Goal: Task Accomplishment & Management: Complete application form

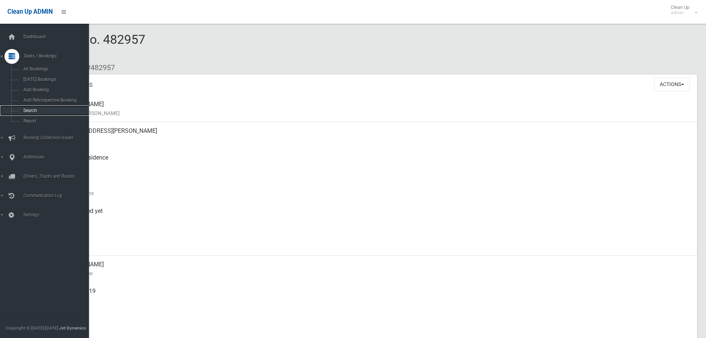
click at [32, 108] on span "Search" at bounding box center [54, 110] width 67 height 5
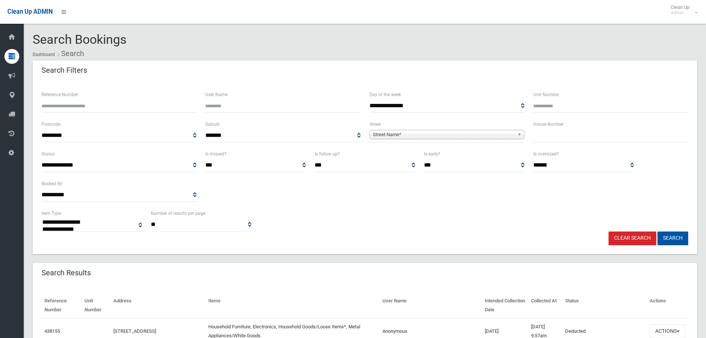
select select
click at [564, 138] on input "text" at bounding box center [610, 136] width 155 height 14
type input "*******"
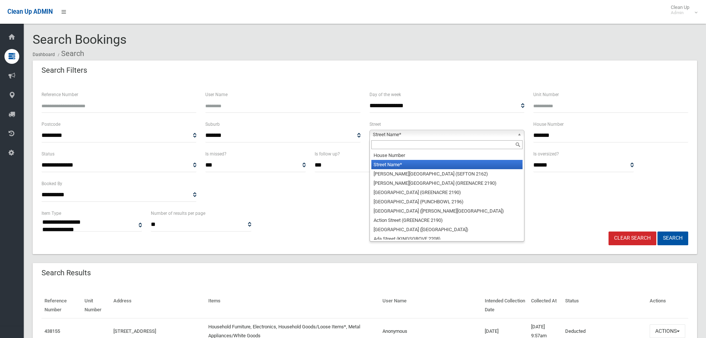
click at [516, 134] on link "Street Name*" at bounding box center [447, 134] width 155 height 9
click at [414, 141] on input "text" at bounding box center [446, 144] width 151 height 9
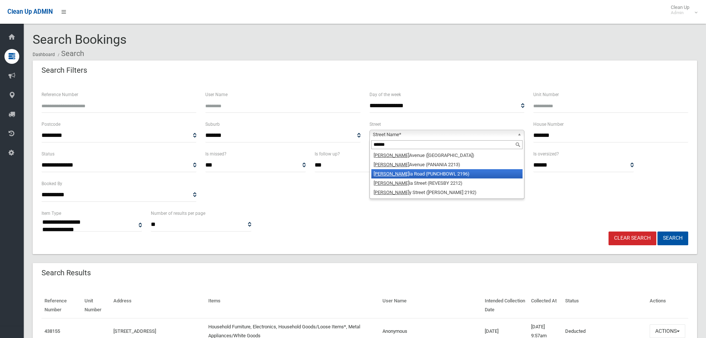
type input "******"
click at [421, 172] on li "Victor ia Road (PUNCHBOWL 2196)" at bounding box center [446, 173] width 151 height 9
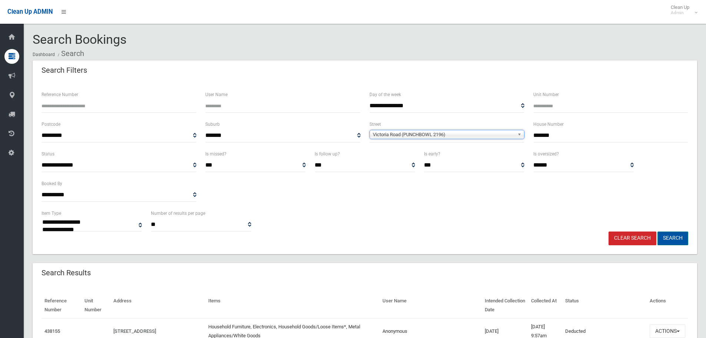
click at [668, 239] on button "Search" at bounding box center [673, 238] width 31 height 14
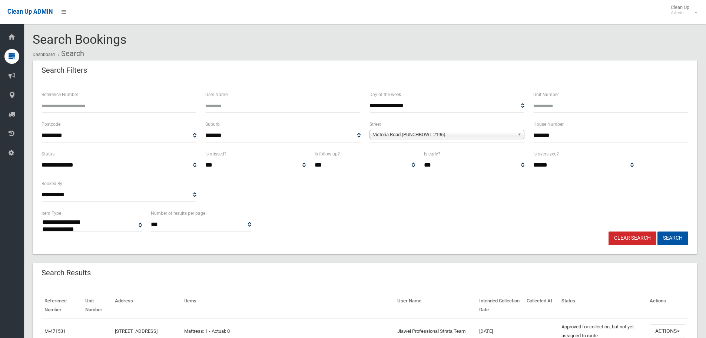
select select
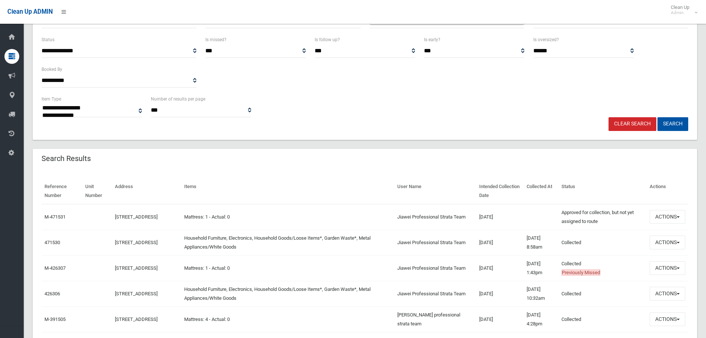
scroll to position [148, 0]
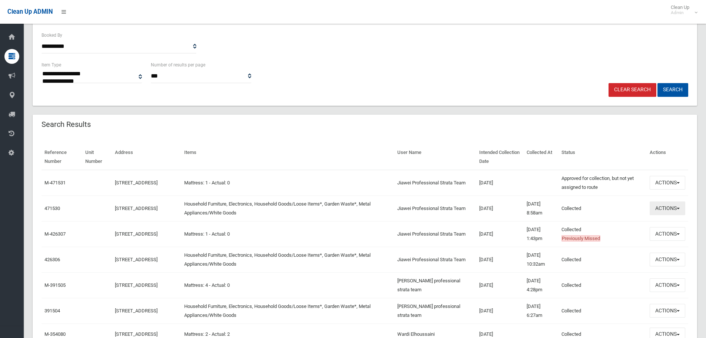
click at [679, 208] on span "button" at bounding box center [678, 208] width 3 height 1
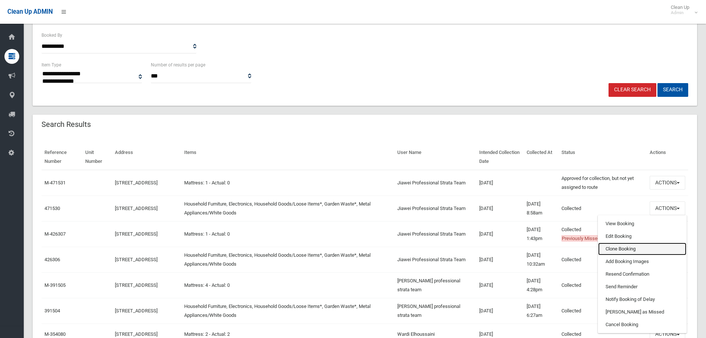
click at [637, 250] on link "Clone Booking" at bounding box center [642, 248] width 88 height 13
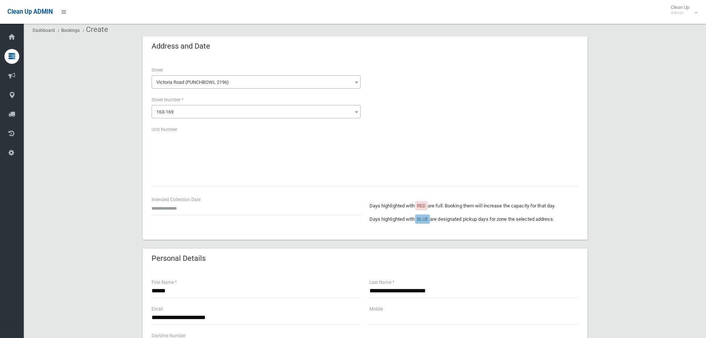
scroll to position [37, 0]
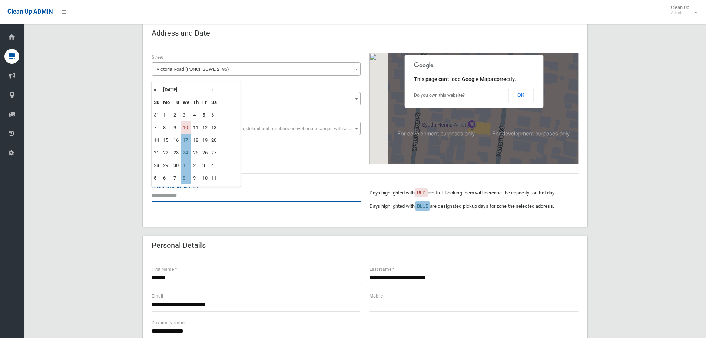
click at [166, 199] on input "text" at bounding box center [256, 195] width 209 height 14
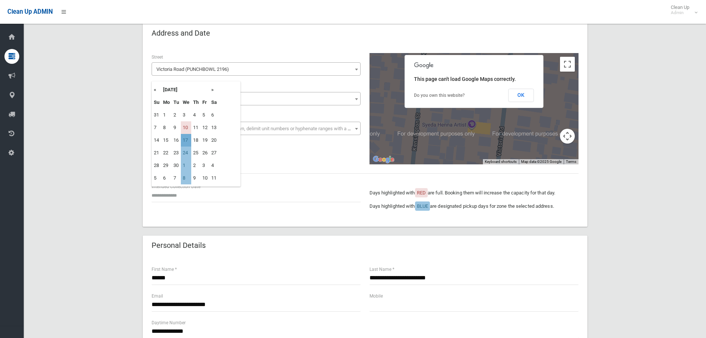
click at [182, 138] on td "17" at bounding box center [186, 140] width 10 height 13
type input "**********"
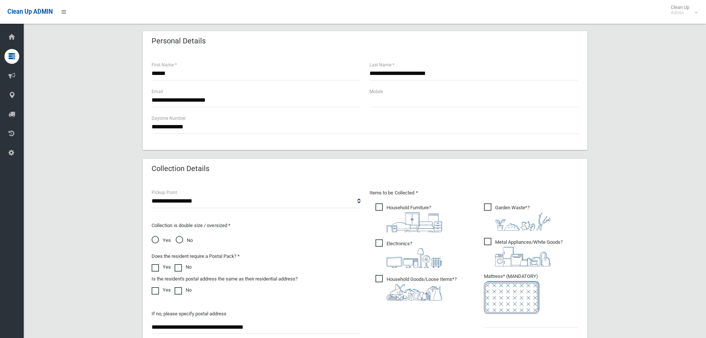
scroll to position [259, 0]
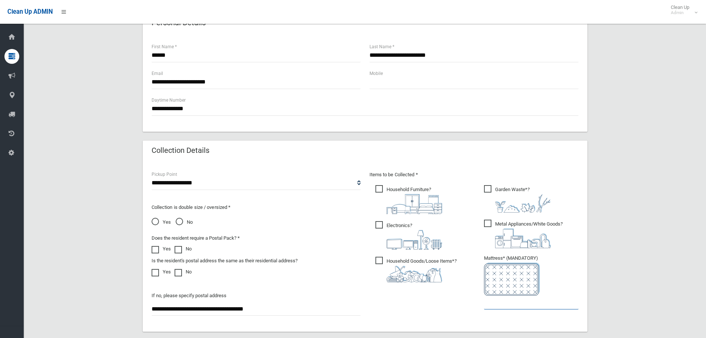
click at [517, 305] on input "text" at bounding box center [531, 302] width 95 height 14
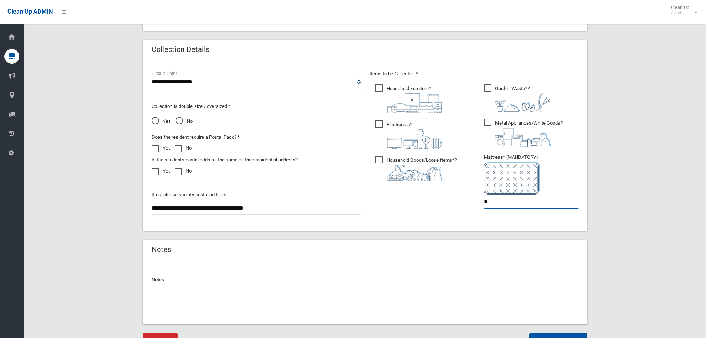
scroll to position [396, 0]
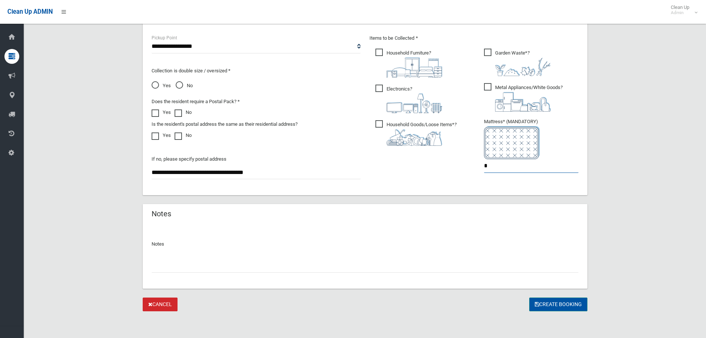
type input "*"
click at [544, 304] on button "Create Booking" at bounding box center [558, 304] width 58 height 14
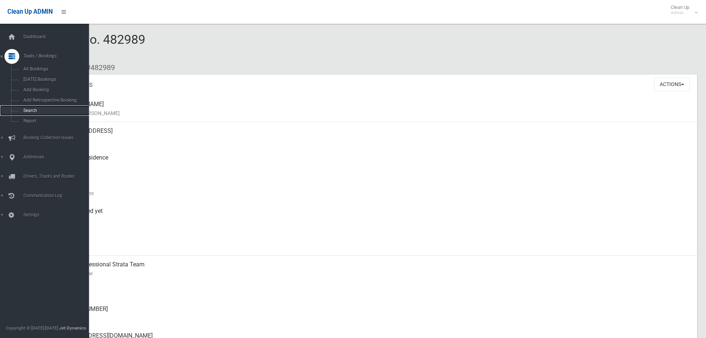
click at [34, 105] on link "Search" at bounding box center [47, 110] width 95 height 10
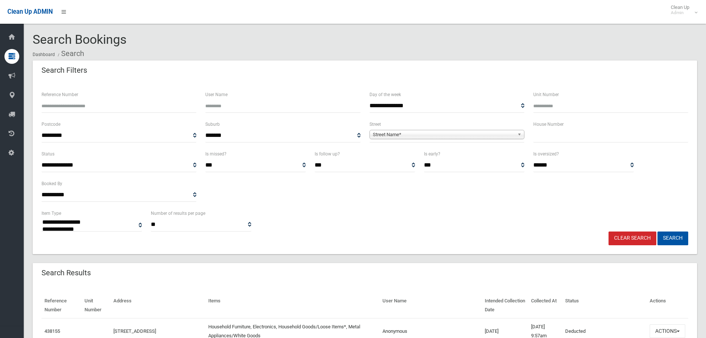
select select
click at [547, 134] on input "text" at bounding box center [610, 136] width 155 height 14
type input "*****"
click at [521, 133] on b at bounding box center [520, 134] width 7 height 9
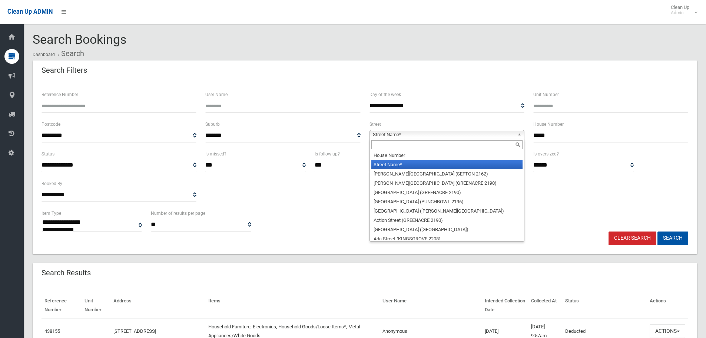
click at [452, 146] on input "text" at bounding box center [446, 144] width 151 height 9
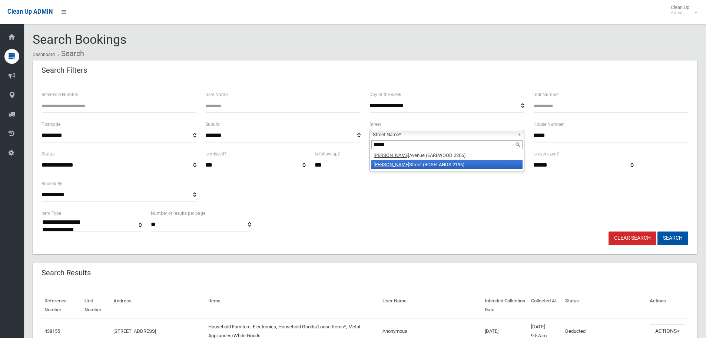
type input "******"
click at [436, 162] on li "Nicoll Street (ROSELANDS 2196)" at bounding box center [446, 164] width 151 height 9
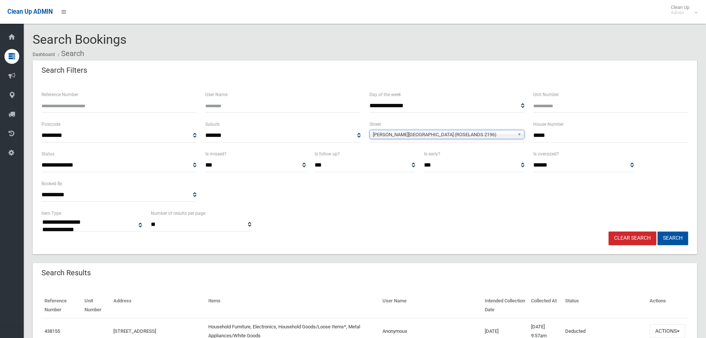
click at [671, 239] on button "Search" at bounding box center [673, 238] width 31 height 14
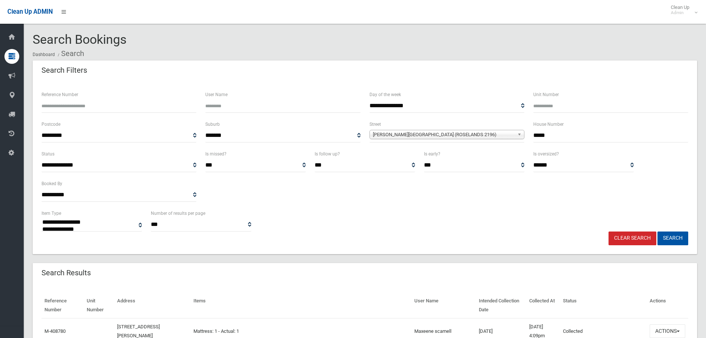
select select
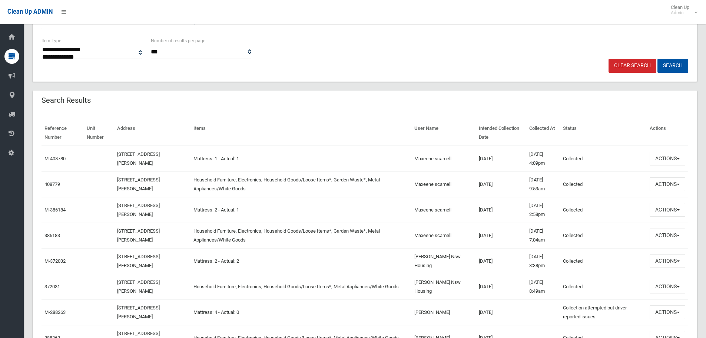
scroll to position [185, 0]
